Goal: Task Accomplishment & Management: Manage account settings

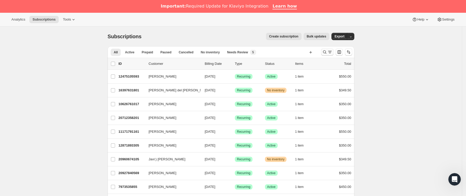
click at [325, 53] on icon "Buscar y filtrar resultados" at bounding box center [324, 51] width 5 height 5
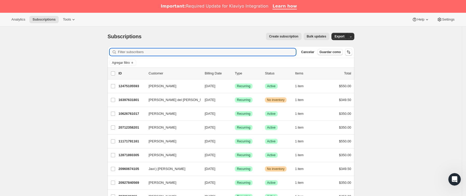
drag, startPoint x: 189, startPoint y: 55, endPoint x: 103, endPoint y: 69, distance: 86.7
paste input "[EMAIL_ADDRESS][DOMAIN_NAME]"
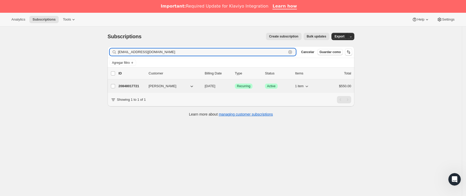
type input "[EMAIL_ADDRESS][DOMAIN_NAME]"
click at [139, 87] on p "20848017721" at bounding box center [131, 85] width 26 height 5
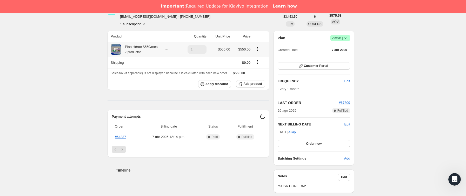
scroll to position [156, 0]
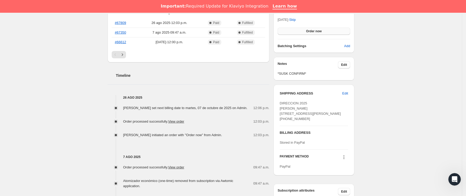
click at [314, 33] on span "Order now" at bounding box center [314, 31] width 16 height 4
click at [314, 33] on span "Click to confirm" at bounding box center [314, 31] width 24 height 4
click at [314, 31] on div "Click to confirm" at bounding box center [314, 31] width 72 height 7
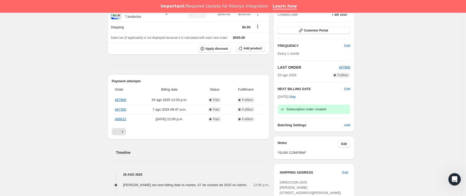
scroll to position [78, 0]
click at [348, 68] on span "#67809" at bounding box center [344, 68] width 11 height 4
